Goal: Information Seeking & Learning: Learn about a topic

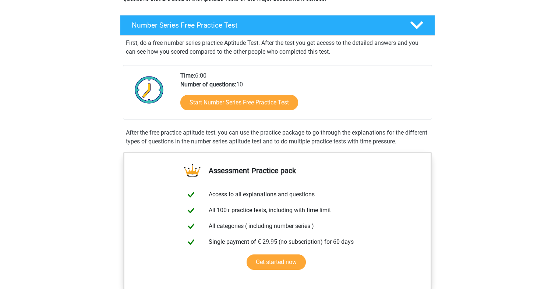
scroll to position [110, 0]
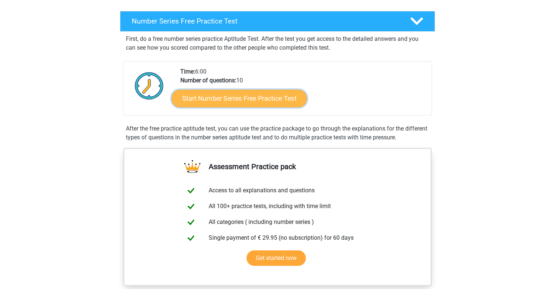
click at [240, 100] on link "Start Number Series Free Practice Test" at bounding box center [239, 98] width 135 height 18
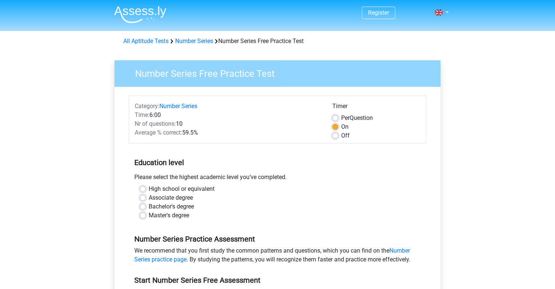
click at [146, 215] on div "Master's degree" at bounding box center [277, 215] width 275 height 9
click at [149, 216] on label "Master's degree" at bounding box center [169, 215] width 40 height 9
click at [141, 216] on input "Master's degree" at bounding box center [143, 214] width 6 height 7
radio input "true"
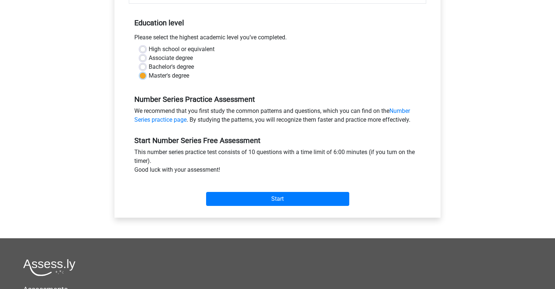
scroll to position [147, 0]
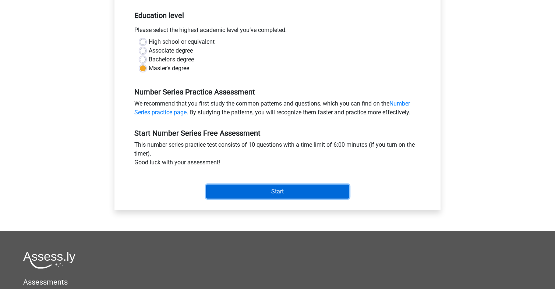
click at [256, 193] on input "Start" at bounding box center [277, 192] width 143 height 14
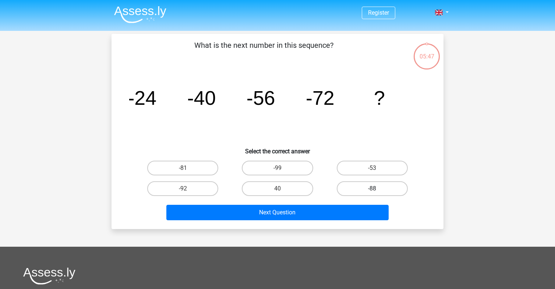
click at [356, 186] on label "-88" at bounding box center [372, 189] width 71 height 15
click at [372, 189] on input "-88" at bounding box center [374, 191] width 5 height 5
radio input "true"
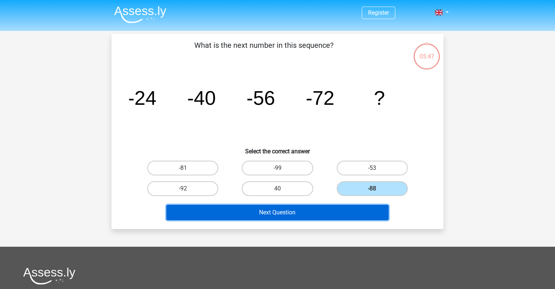
click at [321, 212] on button "Next Question" at bounding box center [277, 212] width 223 height 15
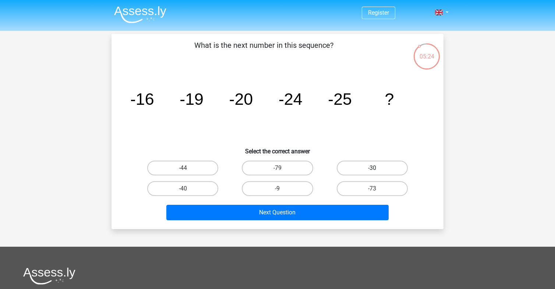
click at [374, 166] on label "-30" at bounding box center [372, 168] width 71 height 15
click at [374, 168] on input "-30" at bounding box center [374, 170] width 5 height 5
radio input "true"
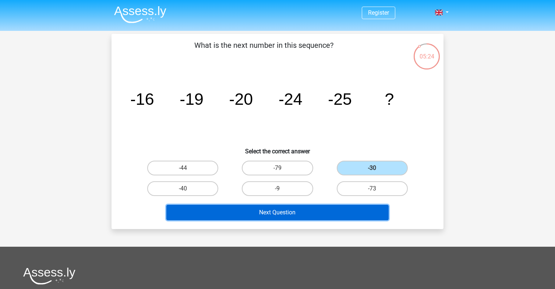
click at [286, 210] on button "Next Question" at bounding box center [277, 212] width 223 height 15
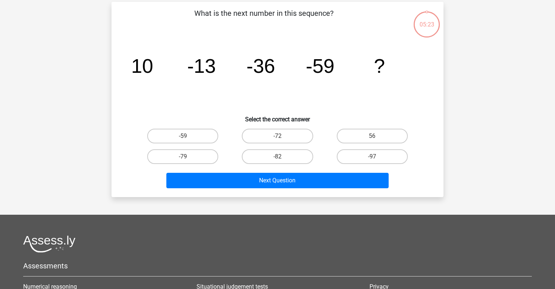
scroll to position [34, 0]
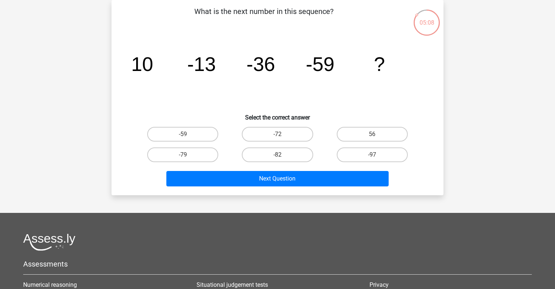
click at [278, 156] on input "-82" at bounding box center [280, 157] width 5 height 5
radio input "true"
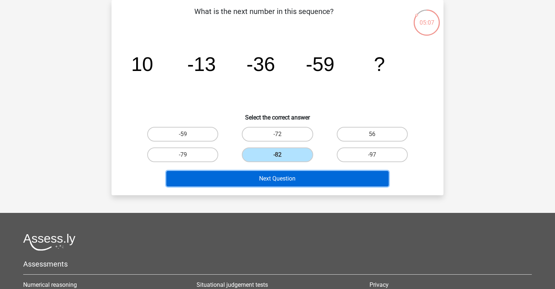
click at [286, 180] on button "Next Question" at bounding box center [277, 178] width 223 height 15
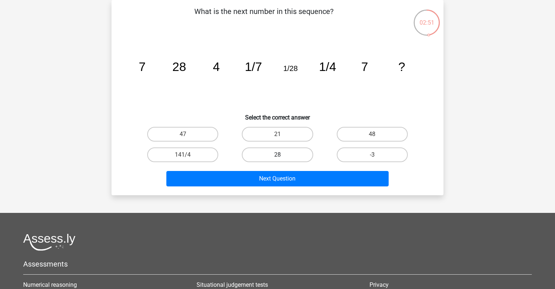
click at [287, 152] on label "28" at bounding box center [277, 155] width 71 height 15
click at [282, 155] on input "28" at bounding box center [280, 157] width 5 height 5
radio input "true"
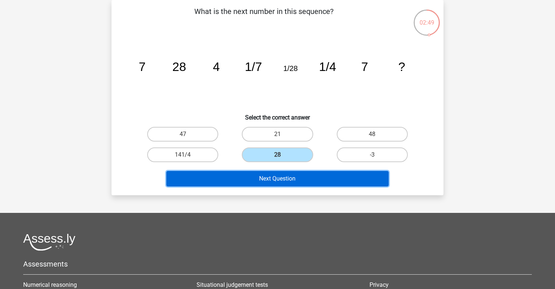
click at [338, 176] on button "Next Question" at bounding box center [277, 178] width 223 height 15
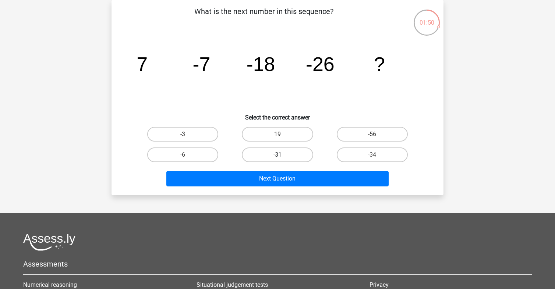
click at [264, 155] on label "-31" at bounding box center [277, 155] width 71 height 15
click at [278, 155] on input "-31" at bounding box center [280, 157] width 5 height 5
radio input "true"
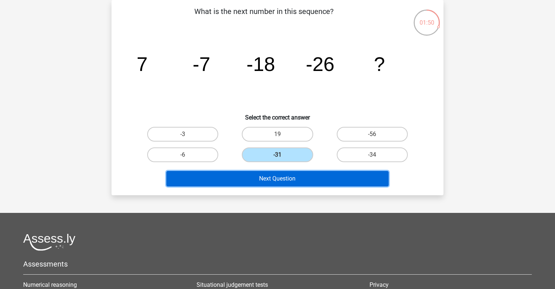
click at [281, 178] on button "Next Question" at bounding box center [277, 178] width 223 height 15
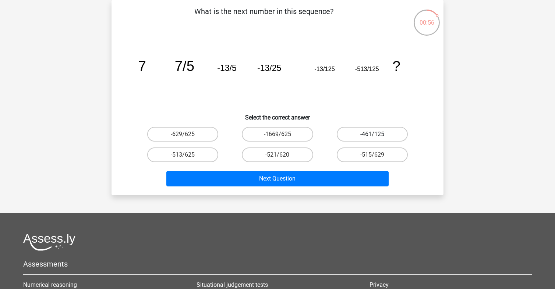
click at [371, 133] on label "-461/125" at bounding box center [372, 134] width 71 height 15
click at [372, 134] on input "-461/125" at bounding box center [374, 136] width 5 height 5
radio input "true"
click at [208, 155] on label "-513/625" at bounding box center [182, 155] width 71 height 15
click at [188, 155] on input "-513/625" at bounding box center [185, 157] width 5 height 5
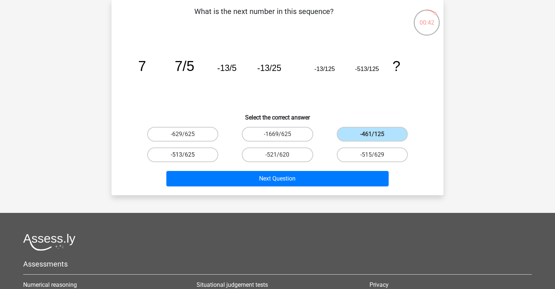
radio input "true"
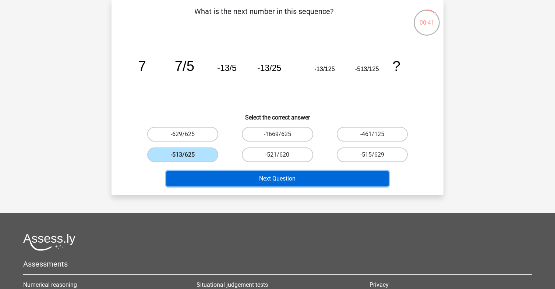
click at [265, 174] on button "Next Question" at bounding box center [277, 178] width 223 height 15
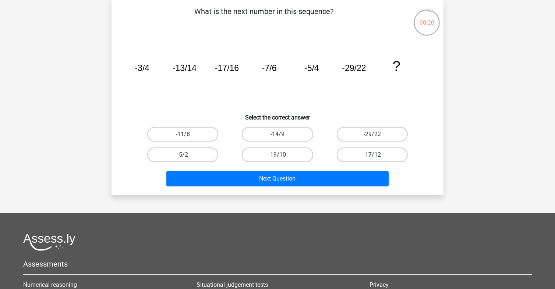
click at [364, 154] on label "-17/12" at bounding box center [372, 155] width 71 height 15
click at [372, 155] on input "-17/12" at bounding box center [374, 157] width 5 height 5
radio input "true"
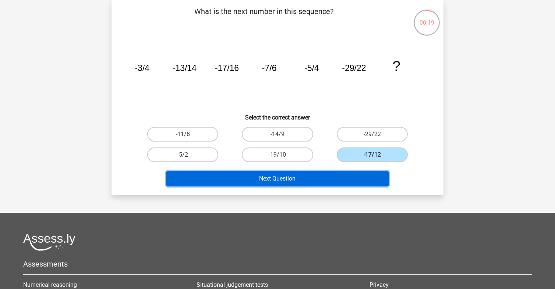
click at [355, 178] on button "Next Question" at bounding box center [277, 178] width 223 height 15
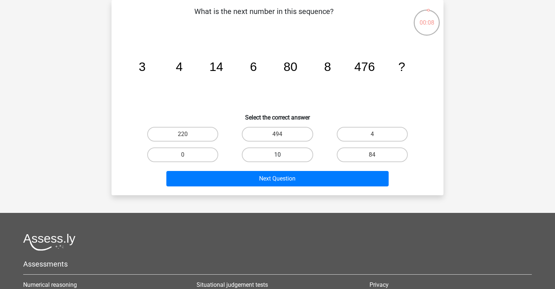
click at [286, 153] on label "10" at bounding box center [277, 155] width 71 height 15
click at [282, 155] on input "10" at bounding box center [280, 157] width 5 height 5
radio input "true"
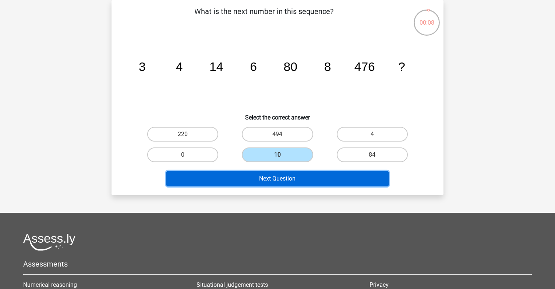
click at [287, 179] on button "Next Question" at bounding box center [277, 178] width 223 height 15
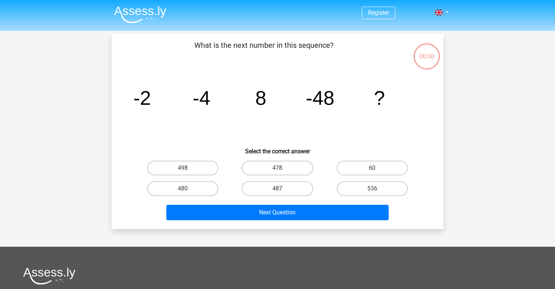
scroll to position [34, 0]
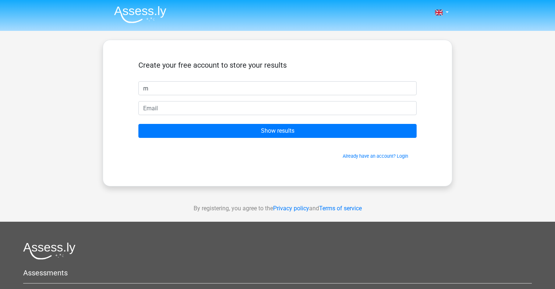
type input "m"
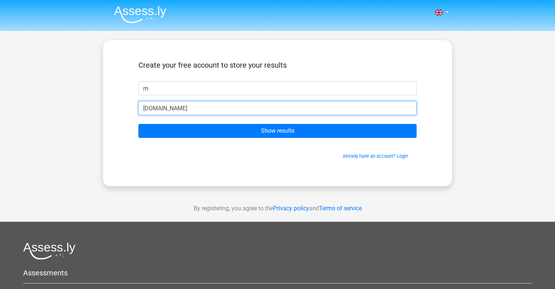
click at [148, 109] on input "[DOMAIN_NAME]" at bounding box center [277, 108] width 278 height 14
click at [142, 108] on input "[DOMAIN_NAME]" at bounding box center [277, 108] width 278 height 14
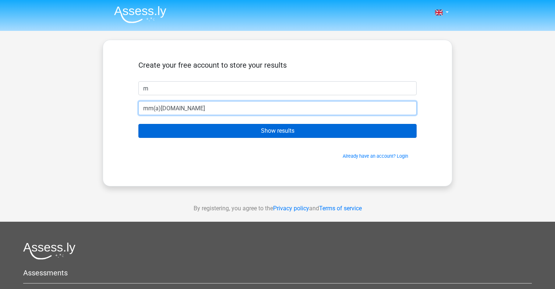
type input "mm(a)[DOMAIN_NAME]"
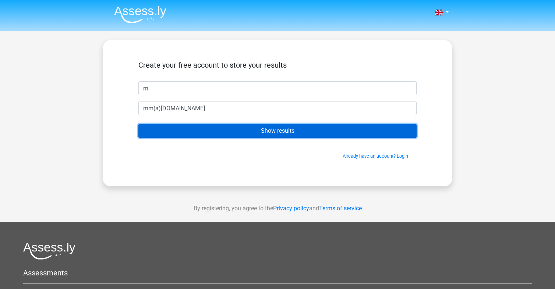
click at [276, 127] on input "Show results" at bounding box center [277, 131] width 278 height 14
click at [343, 132] on input "Show results" at bounding box center [277, 131] width 278 height 14
click at [342, 132] on input "Show results" at bounding box center [277, 131] width 278 height 14
click at [342, 131] on input "Show results" at bounding box center [277, 131] width 278 height 14
click at [342, 130] on input "Show results" at bounding box center [277, 131] width 278 height 14
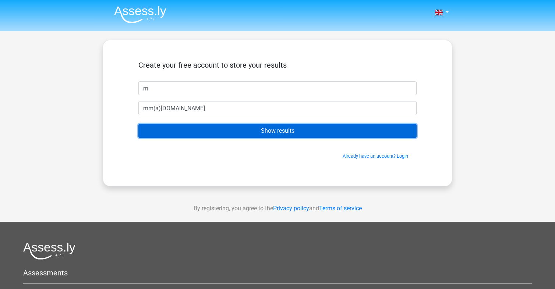
click at [342, 130] on input "Show results" at bounding box center [277, 131] width 278 height 14
click at [342, 129] on input "Show results" at bounding box center [277, 131] width 278 height 14
